Goal: Information Seeking & Learning: Learn about a topic

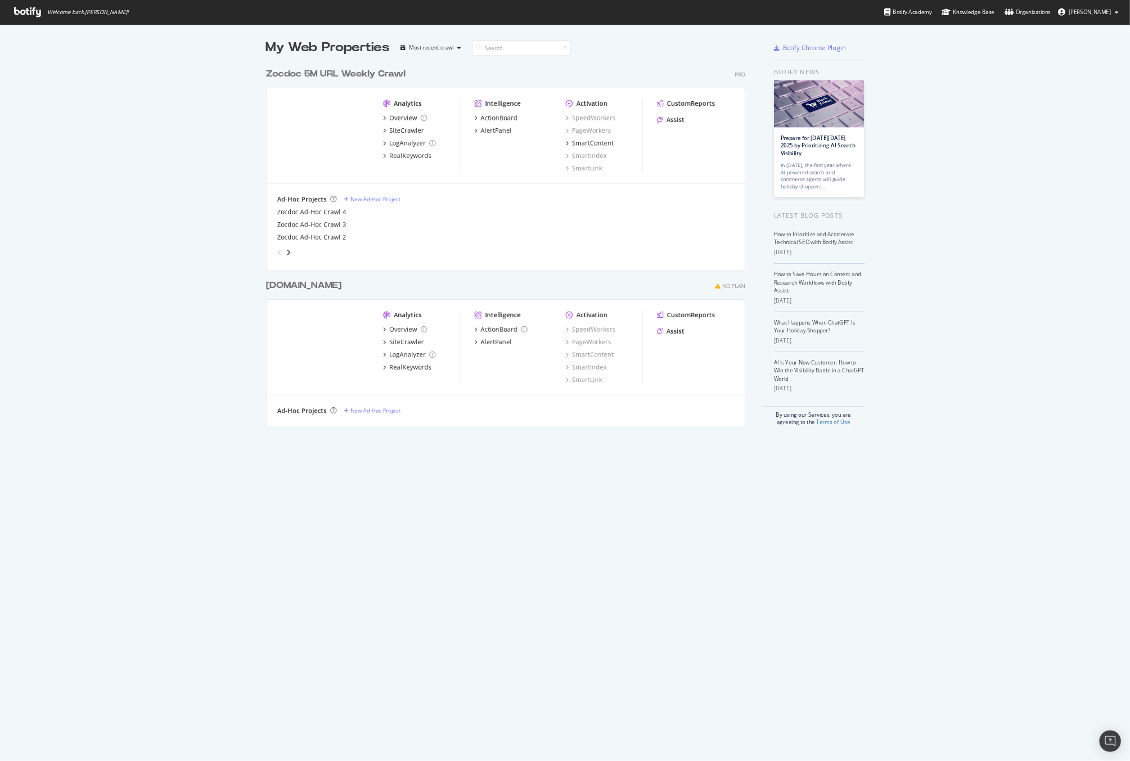
scroll to position [940, 1391]
click at [500, 146] on div "Overview" at bounding box center [503, 147] width 35 height 11
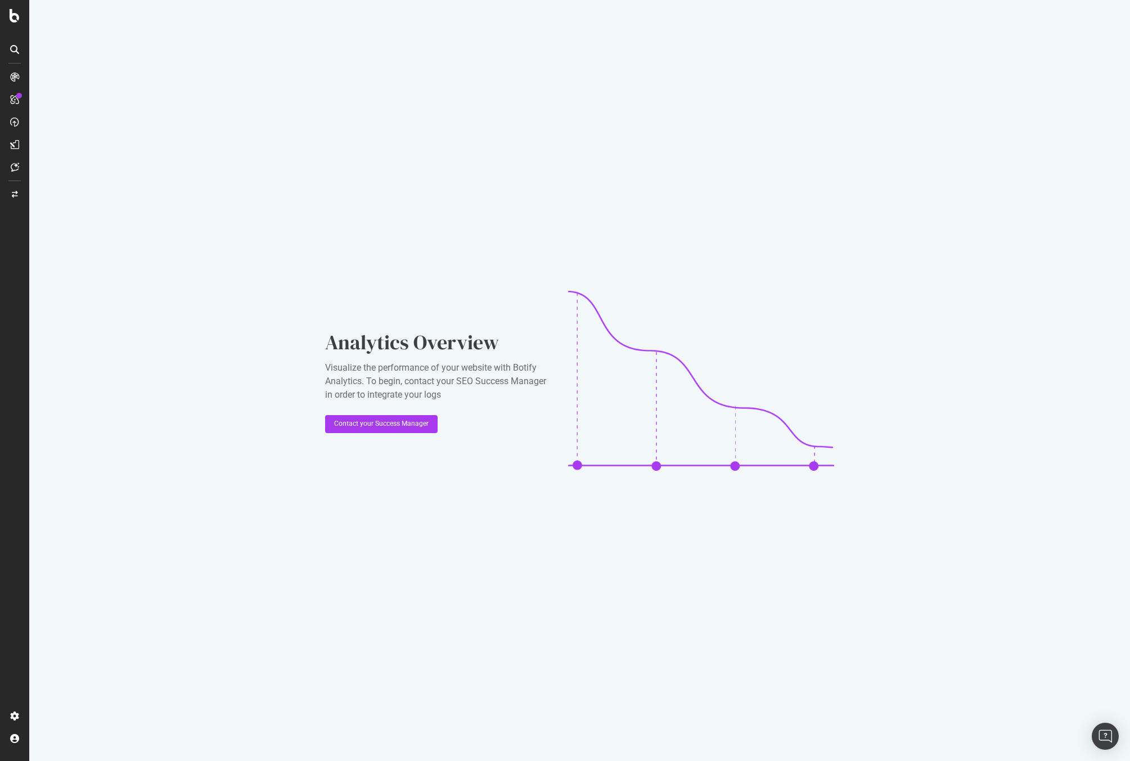
click at [372, 434] on div "Analytics Overview Visualize the performance of your website with Botify Analyt…" at bounding box center [579, 381] width 508 height 180
click at [372, 427] on div "Contact your Success Manager" at bounding box center [381, 424] width 94 height 10
click at [376, 408] on div "Analytics Overview Visualize the performance of your website with Botify Analyt…" at bounding box center [437, 380] width 225 height 105
click at [369, 421] on div "Contact your Success Manager" at bounding box center [381, 424] width 94 height 10
click at [69, 104] on div "Overview" at bounding box center [58, 103] width 32 height 11
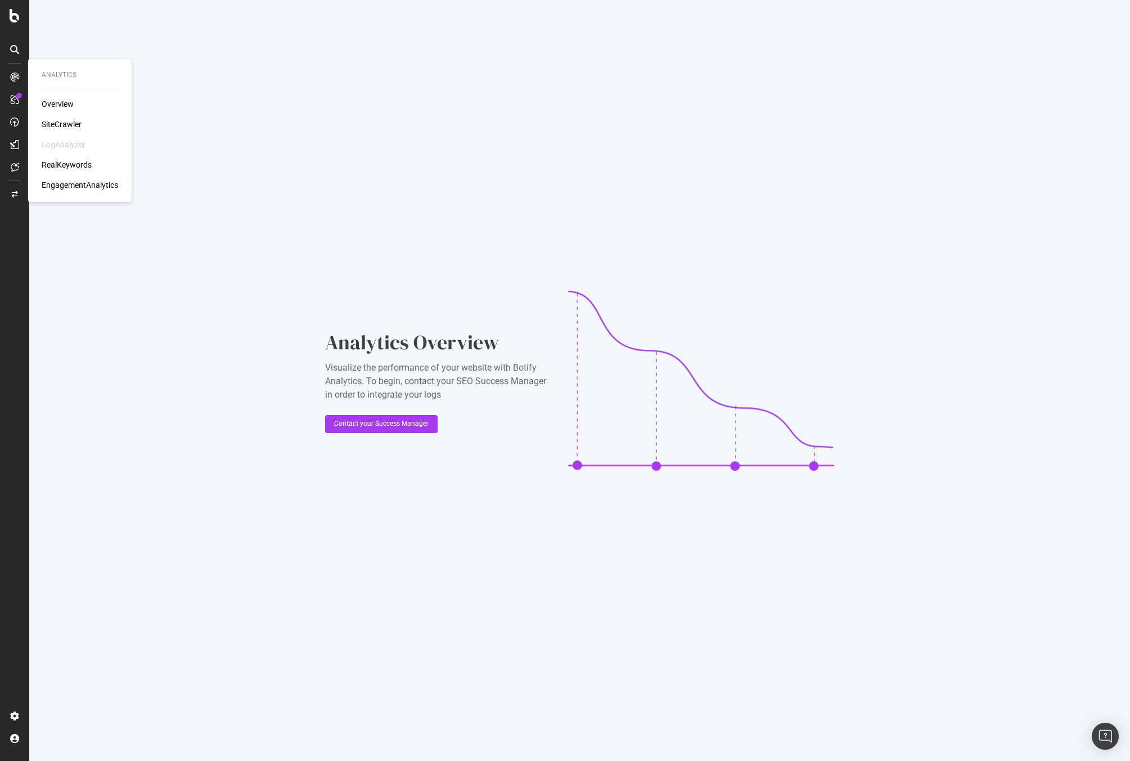
click at [56, 117] on div "Overview SiteCrawler LogAnalyzer RealKeywords EngagementAnalytics" at bounding box center [80, 144] width 76 height 92
click at [52, 126] on div "SiteCrawler" at bounding box center [62, 124] width 40 height 11
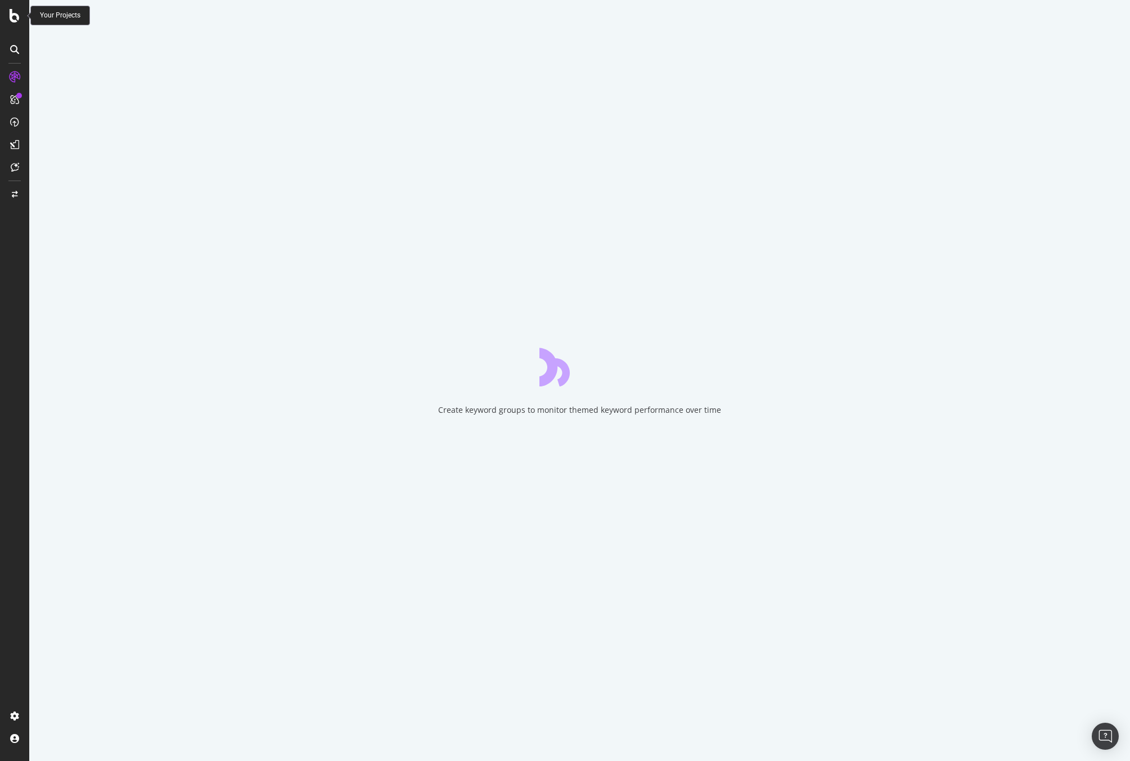
click at [21, 22] on div at bounding box center [14, 15] width 27 height 13
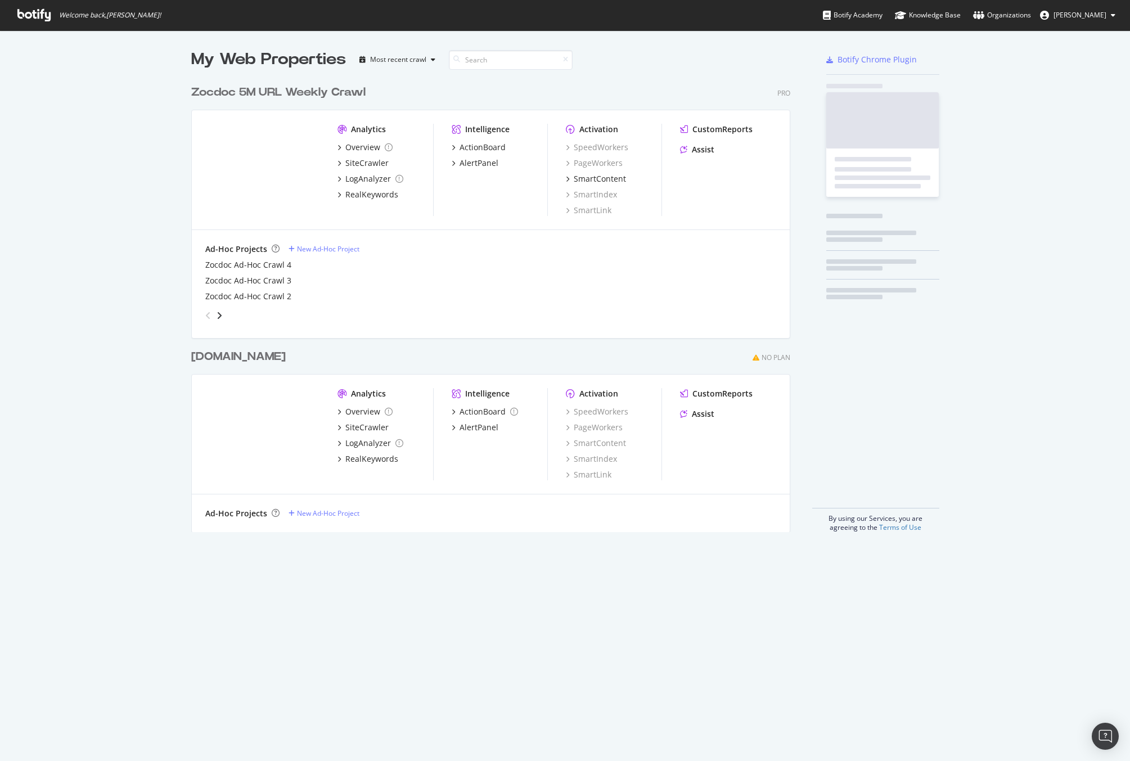
scroll to position [752, 1113]
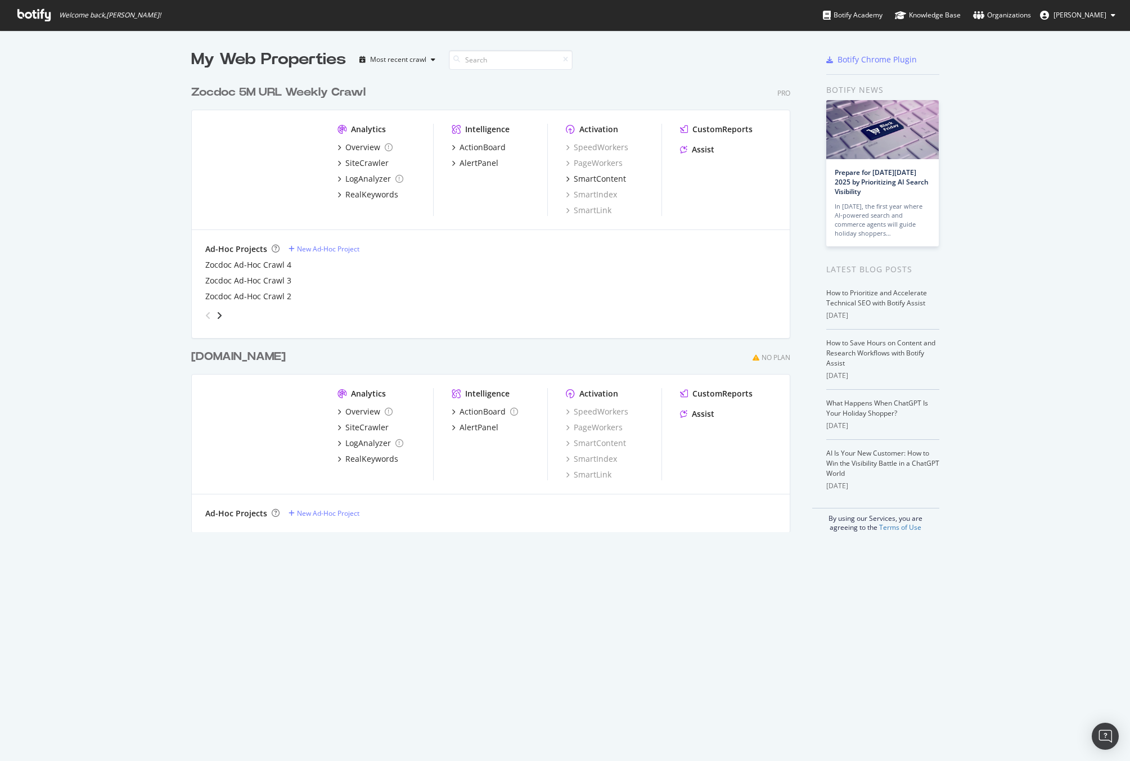
click at [355, 397] on div "Analytics" at bounding box center [368, 393] width 35 height 11
click at [355, 407] on div "Overview" at bounding box center [362, 411] width 35 height 11
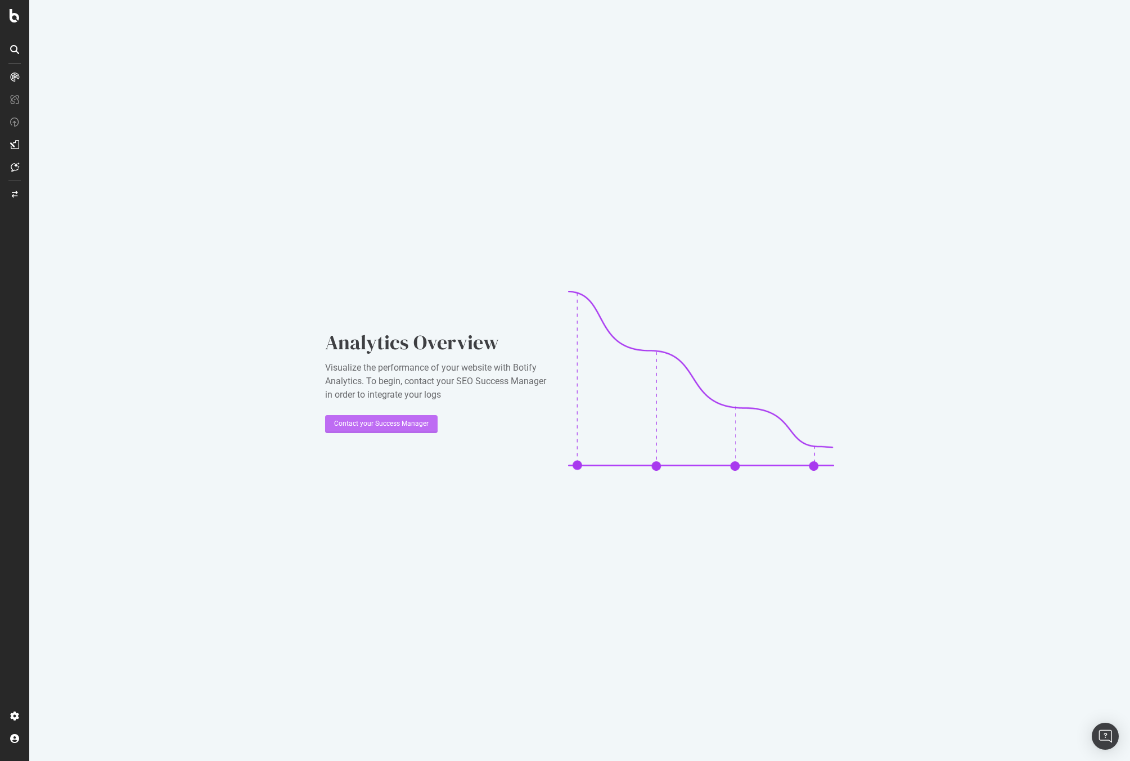
click at [368, 417] on div "Contact your Success Manager" at bounding box center [381, 424] width 94 height 17
drag, startPoint x: 344, startPoint y: 209, endPoint x: 351, endPoint y: 190, distance: 20.3
click at [348, 199] on div "Analytics Overview Visualize the performance of your website with Botify Analyt…" at bounding box center [579, 380] width 1100 height 761
click at [20, 21] on div at bounding box center [14, 15] width 27 height 13
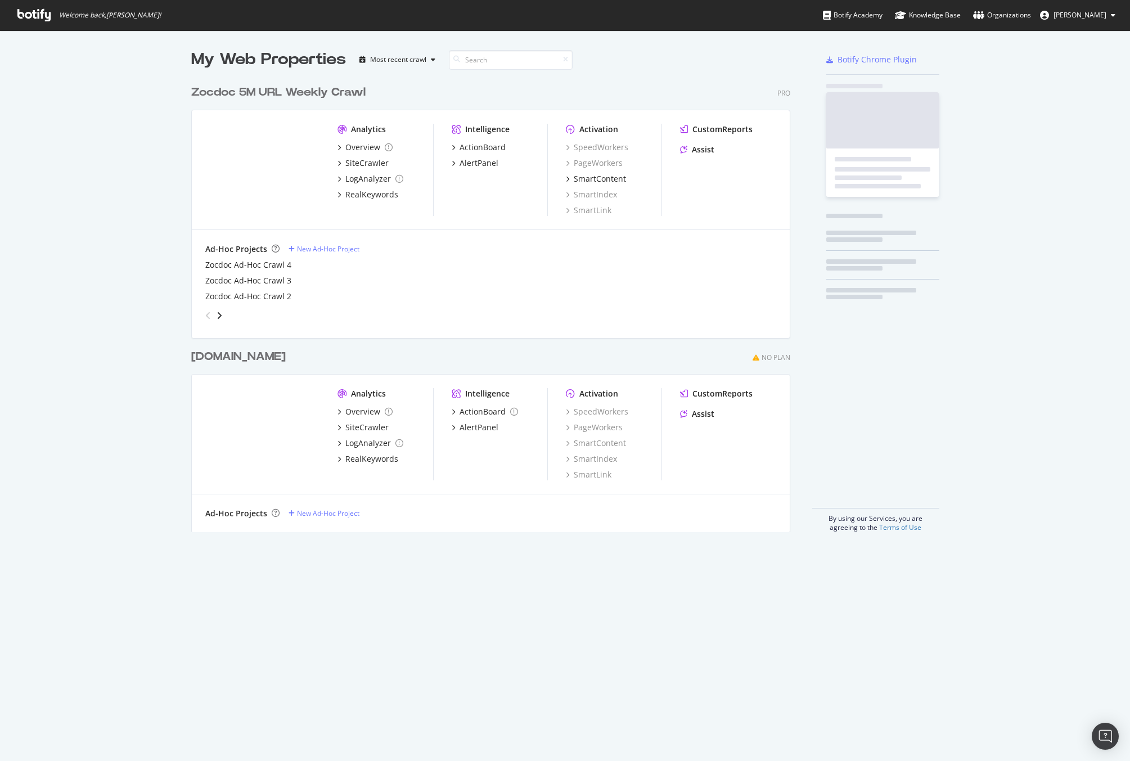
scroll to position [752, 1113]
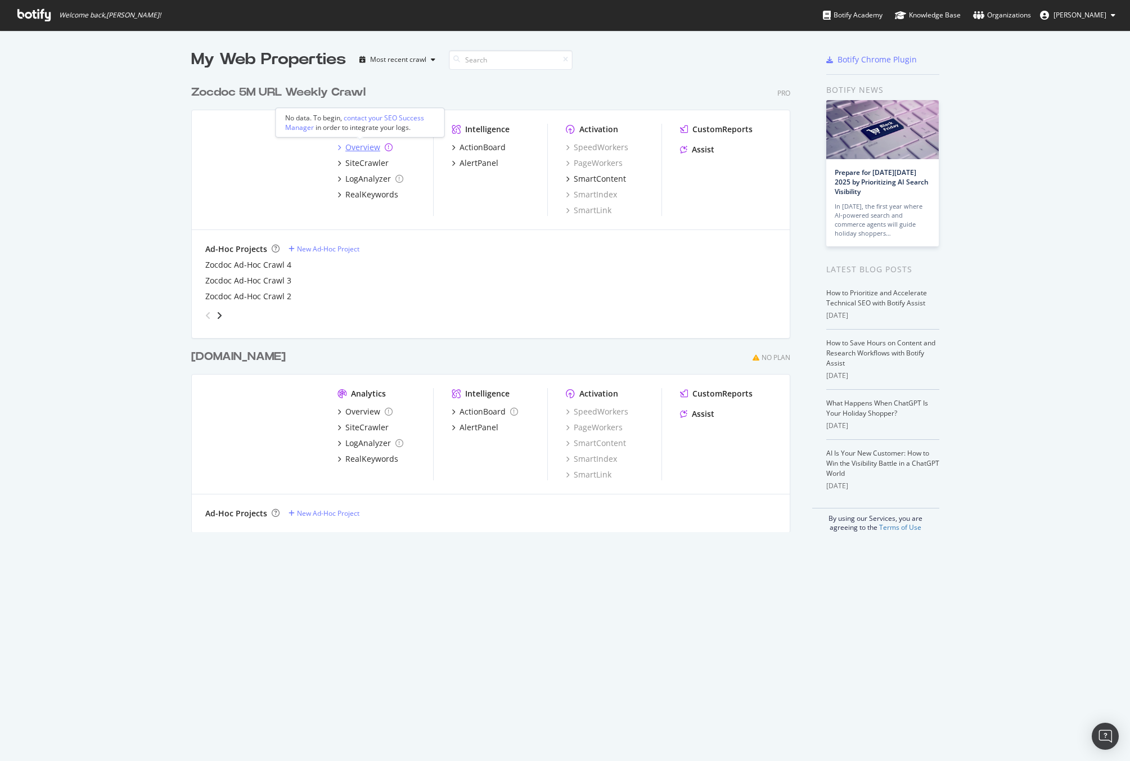
click at [385, 148] on icon "grid" at bounding box center [389, 147] width 8 height 8
click at [367, 196] on div "RealKeywords" at bounding box center [371, 194] width 53 height 11
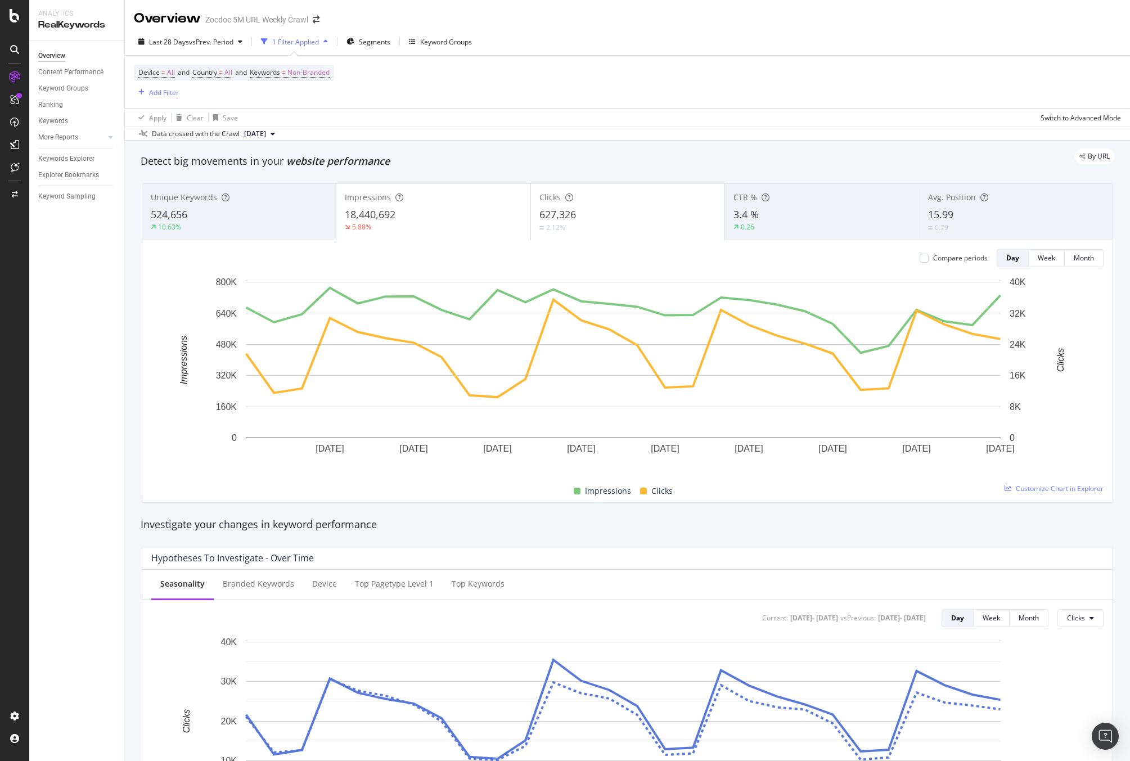
click at [779, 216] on div "3.4 %" at bounding box center [821, 215] width 177 height 15
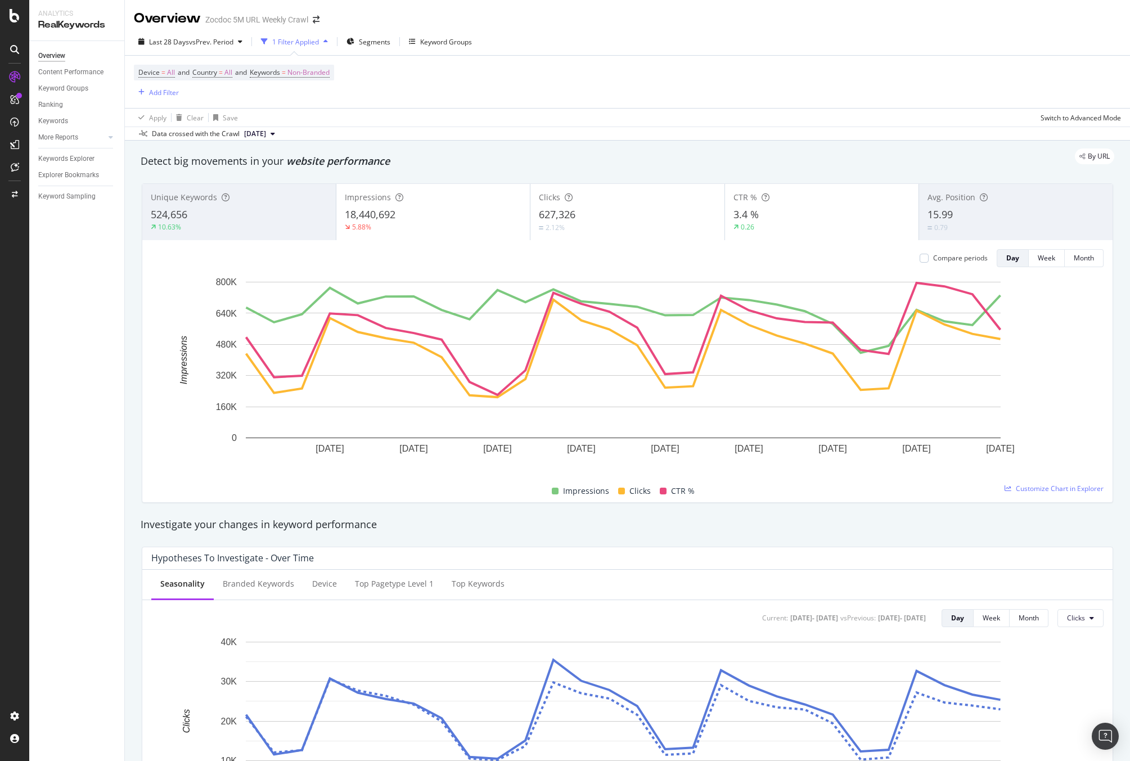
click at [776, 217] on div "3.4 %" at bounding box center [821, 215] width 177 height 15
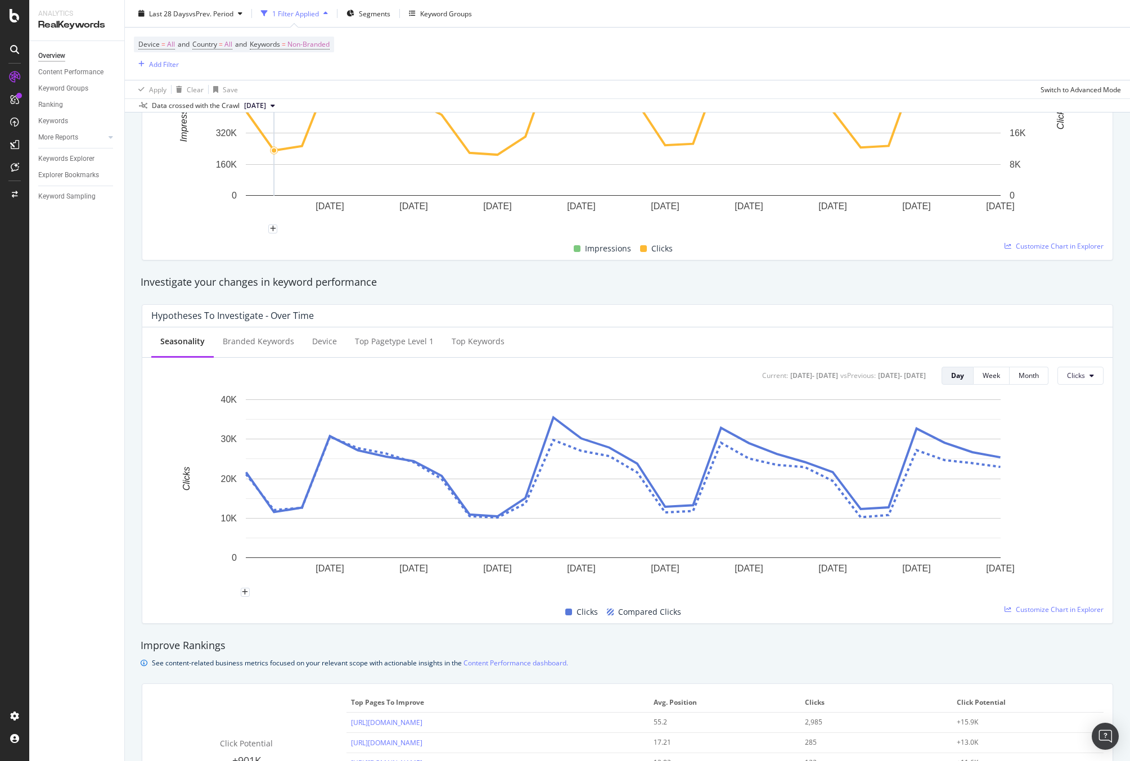
scroll to position [245, 0]
click at [982, 369] on div "Week" at bounding box center [990, 373] width 17 height 10
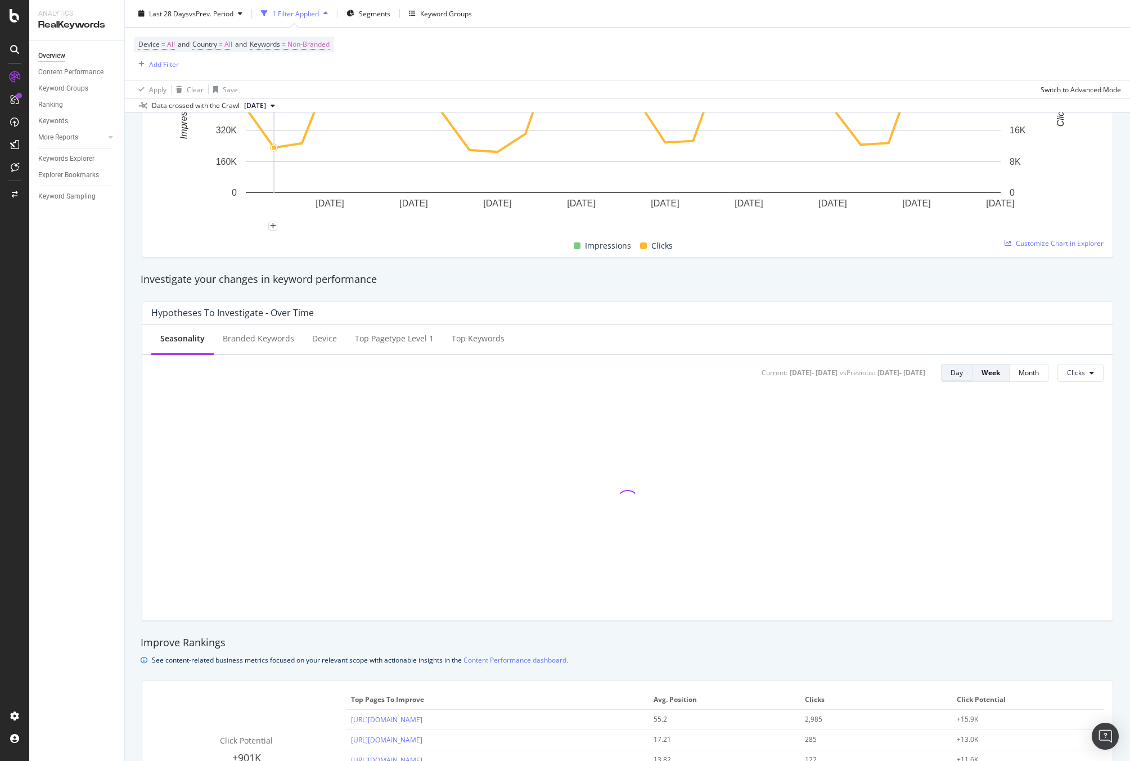
click at [950, 370] on div "Day" at bounding box center [956, 373] width 12 height 10
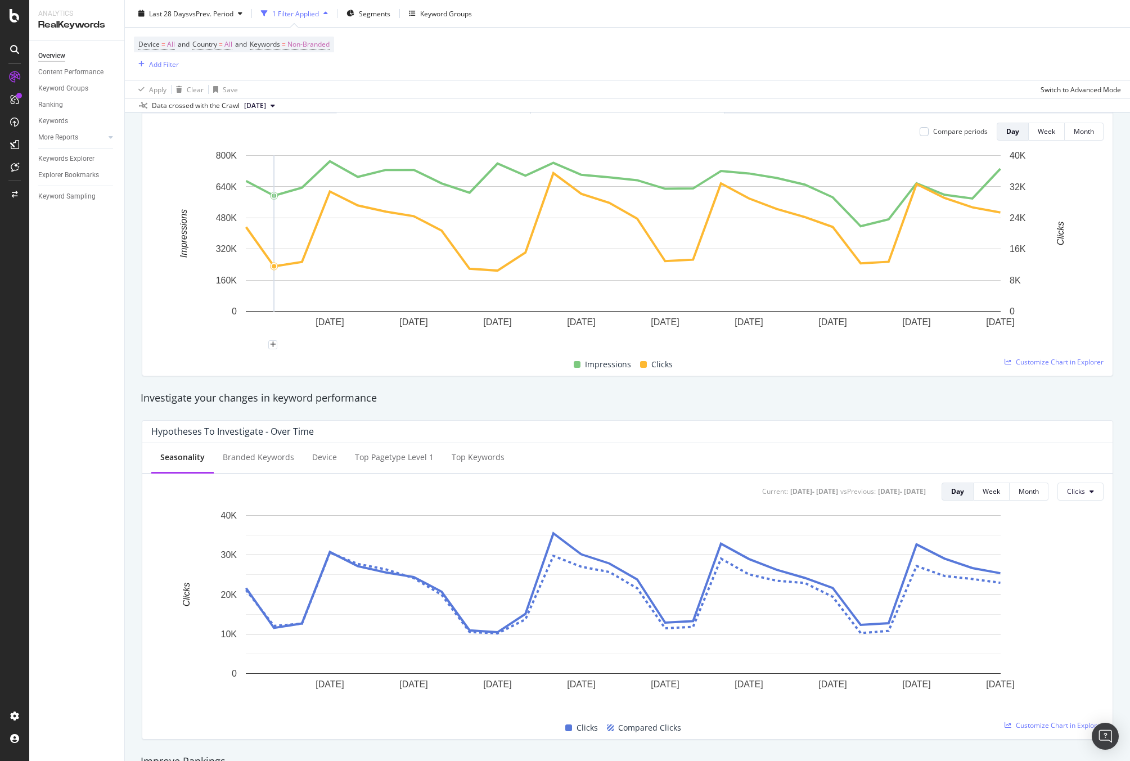
scroll to position [0, 0]
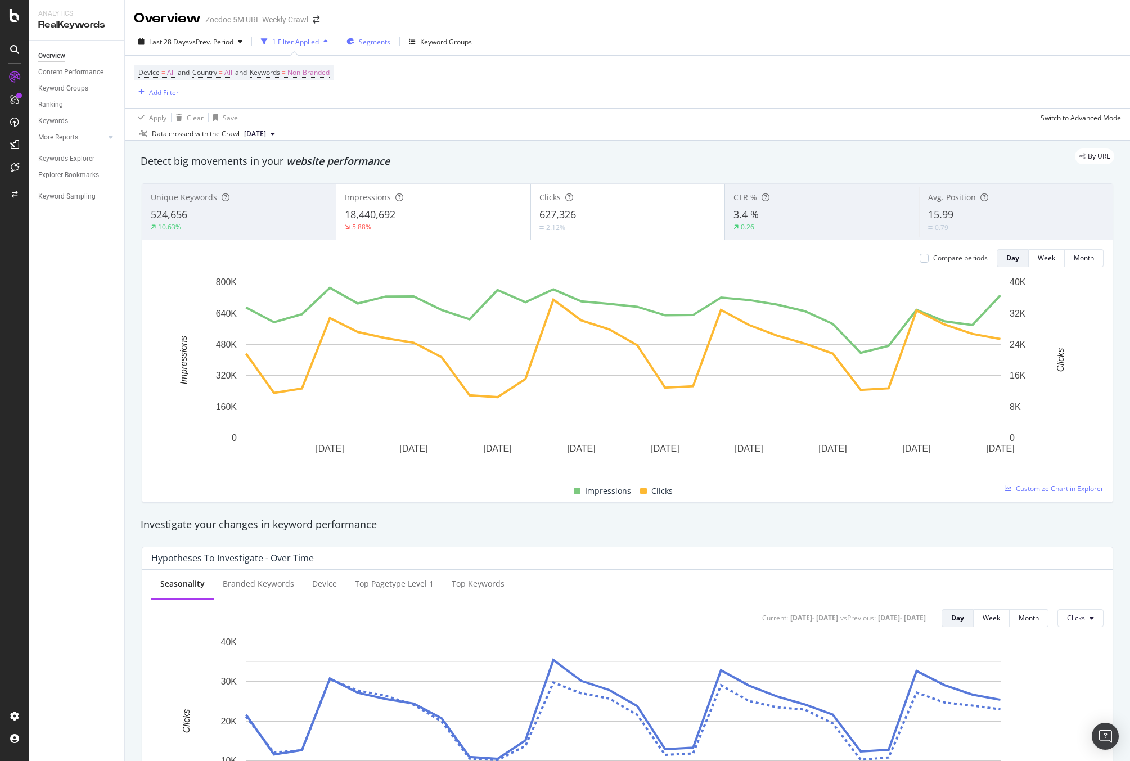
click at [366, 43] on span "Segments" at bounding box center [374, 42] width 31 height 10
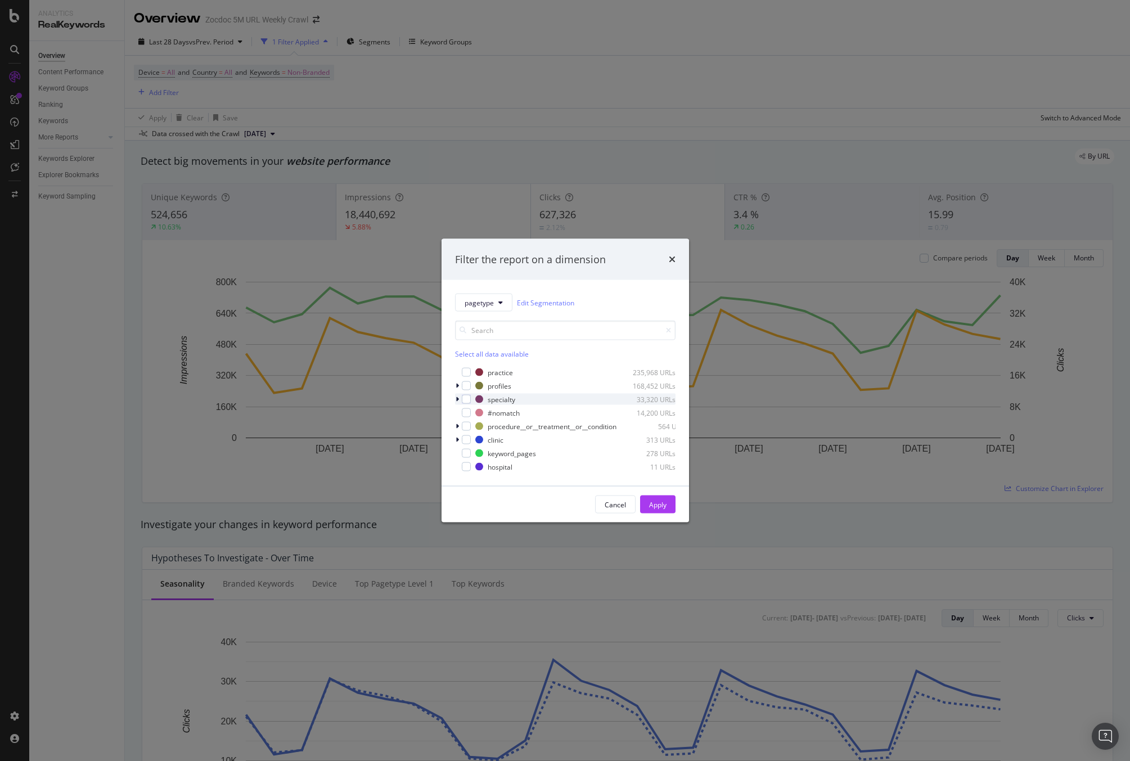
click at [458, 396] on div "modal" at bounding box center [458, 399] width 7 height 11
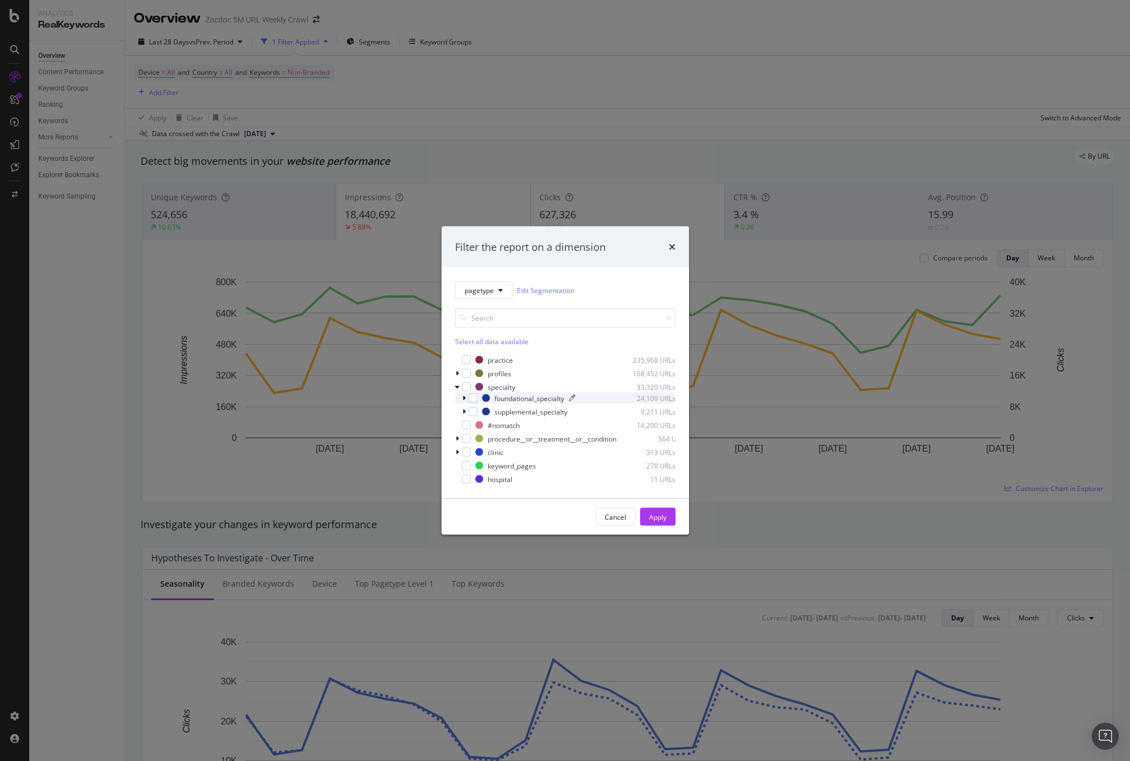
click at [507, 395] on div "foundational_specialty" at bounding box center [529, 398] width 70 height 10
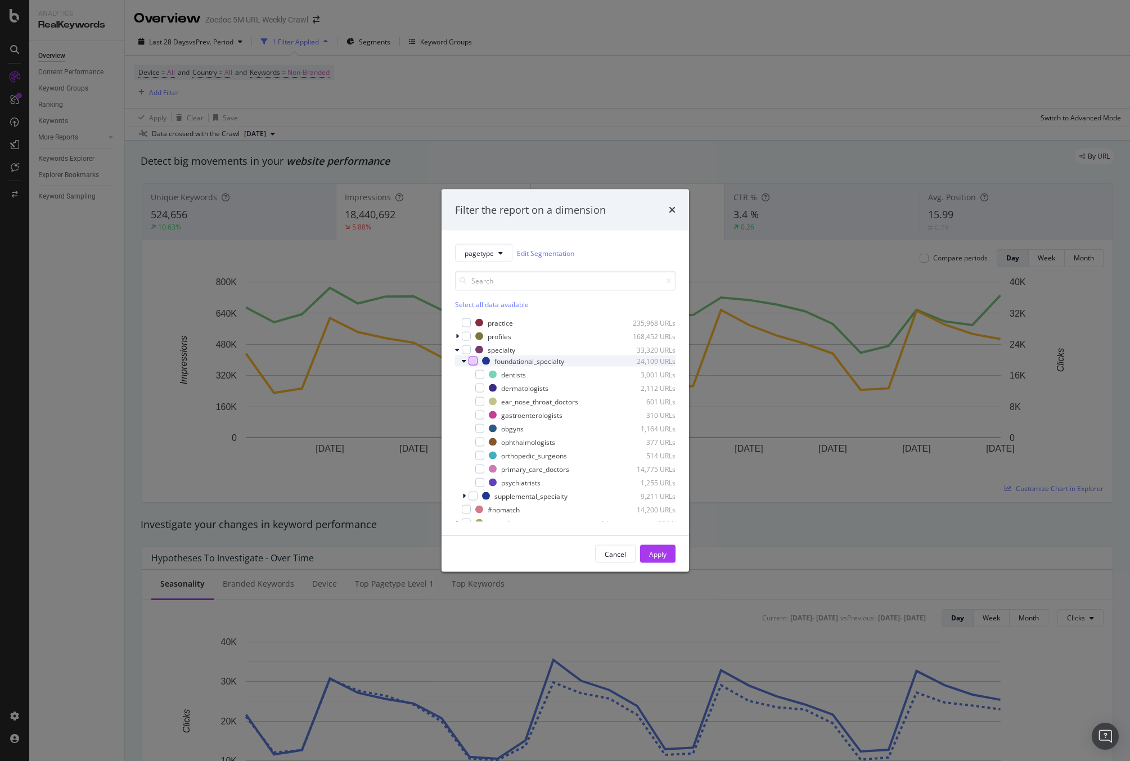
click at [475, 357] on div "modal" at bounding box center [472, 361] width 9 height 9
click at [669, 558] on button "Apply" at bounding box center [657, 554] width 35 height 18
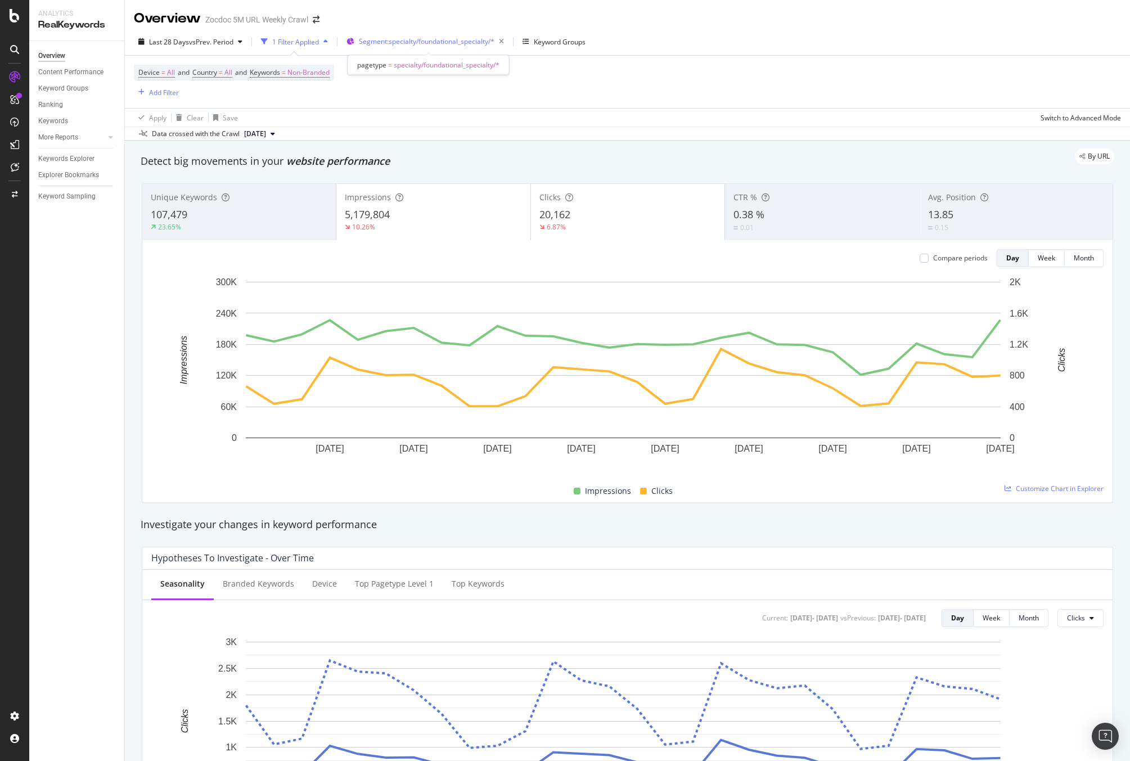
click at [418, 42] on span "Segment: specialty/foundational_specialty/*" at bounding box center [427, 42] width 136 height 10
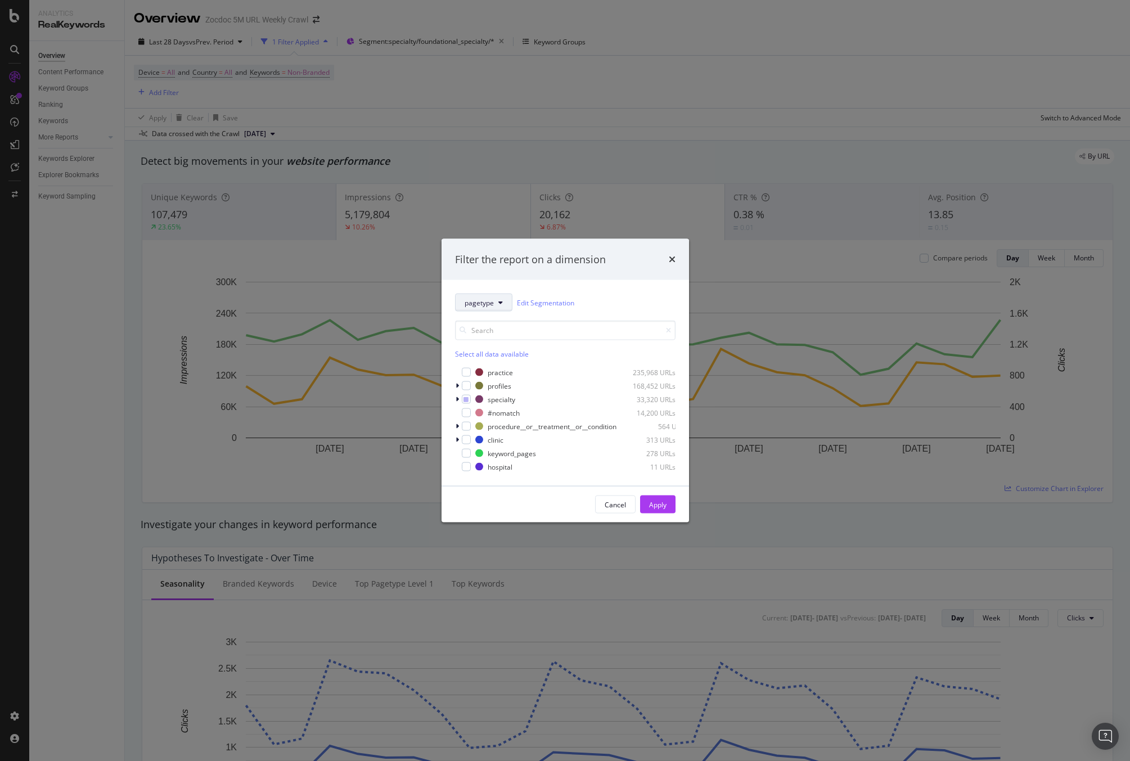
click at [491, 301] on span "pagetype" at bounding box center [478, 302] width 29 height 10
click at [598, 351] on div "Select all data available" at bounding box center [565, 354] width 220 height 10
click at [675, 249] on div "Filter the report on a dimension" at bounding box center [564, 259] width 247 height 42
click at [671, 255] on icon "times" at bounding box center [672, 259] width 7 height 9
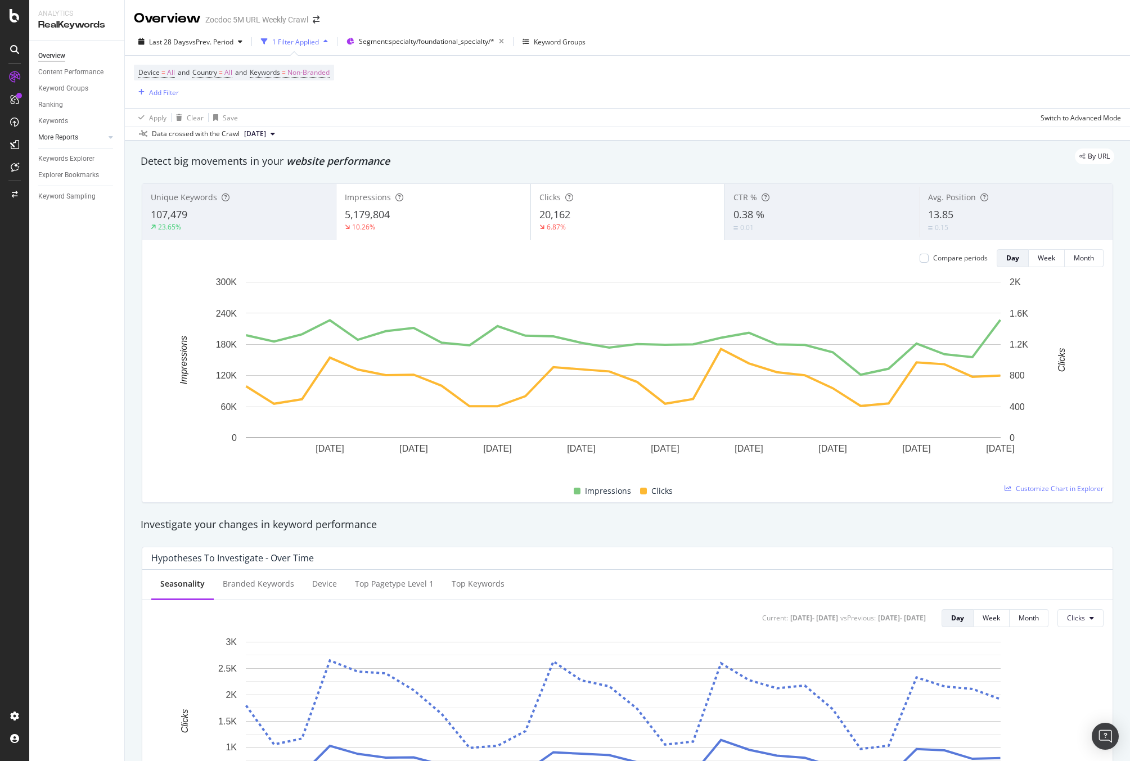
click at [91, 136] on link "More Reports" at bounding box center [71, 138] width 67 height 12
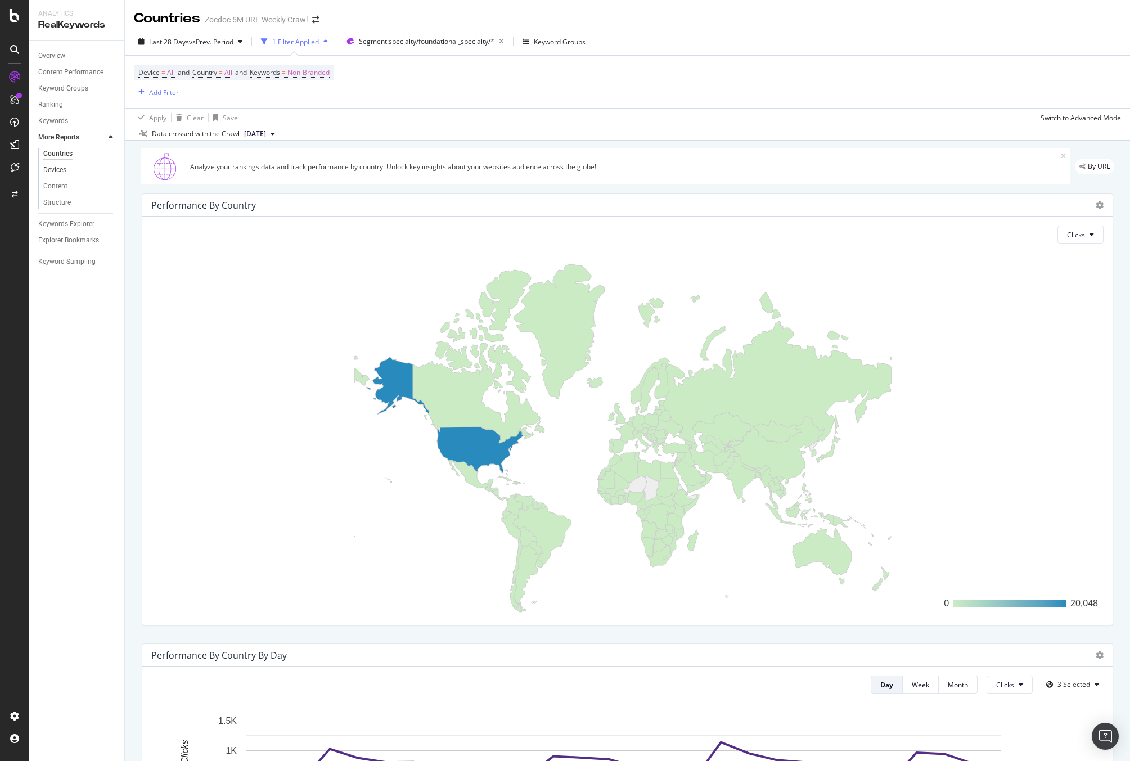
click at [81, 166] on link "Devices" at bounding box center [79, 170] width 73 height 12
